Goal: Navigation & Orientation: Find specific page/section

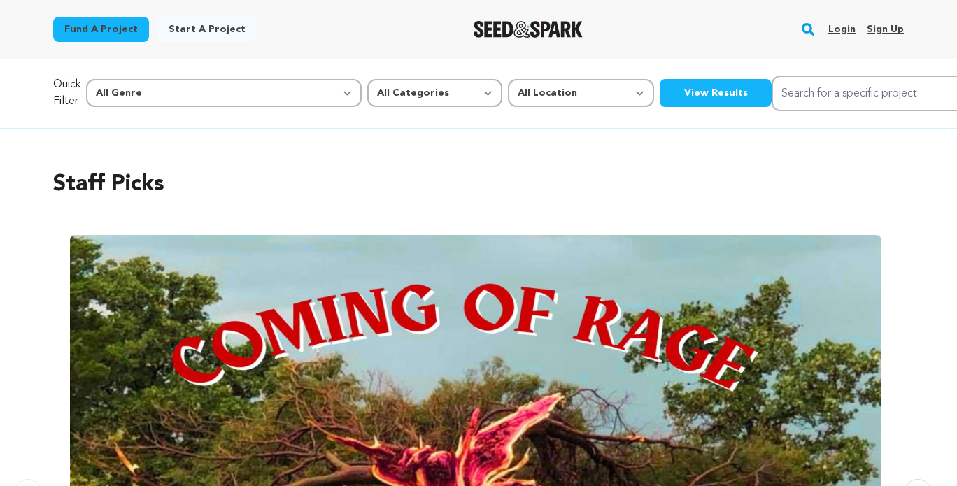
click at [837, 24] on link "Login" at bounding box center [842, 29] width 27 height 22
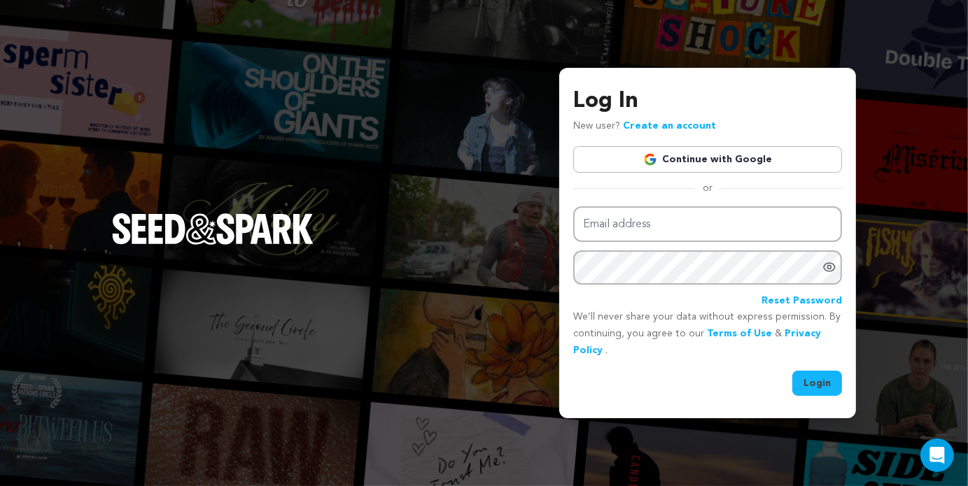
type input "jplested.media@gmail.com"
click at [808, 380] on button "Login" at bounding box center [817, 383] width 50 height 25
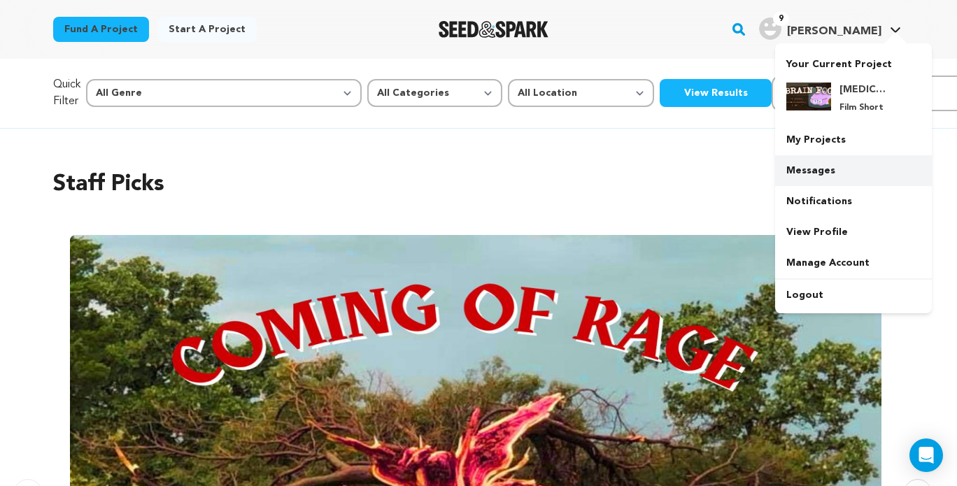
click at [831, 158] on link "Messages" at bounding box center [853, 170] width 157 height 31
